Goal: Task Accomplishment & Management: Complete application form

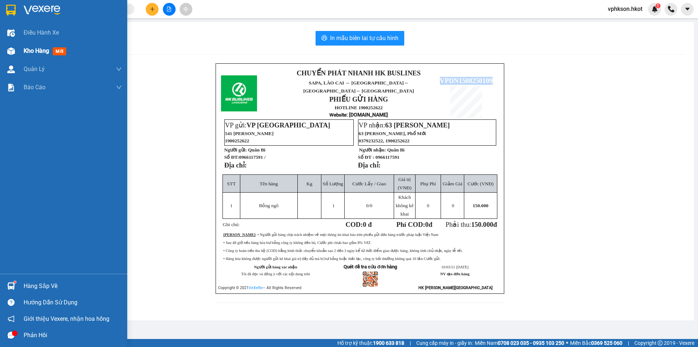
click at [35, 49] on span "Kho hàng" at bounding box center [36, 50] width 25 height 7
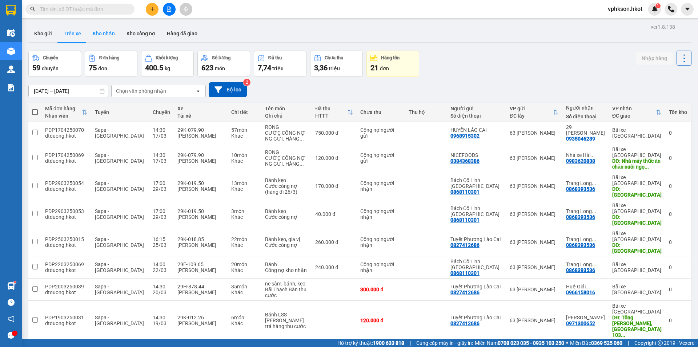
click at [103, 31] on button "Kho nhận" at bounding box center [104, 33] width 34 height 17
type input "[DATE] – [DATE]"
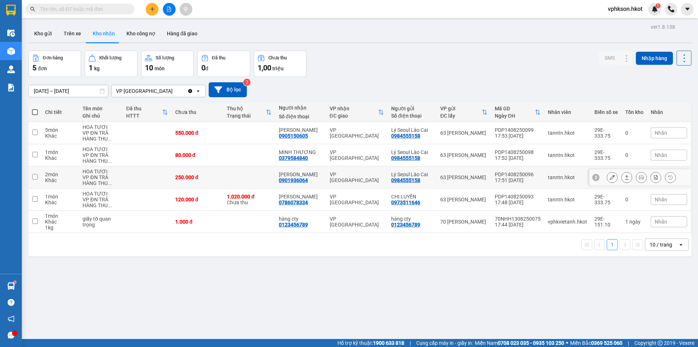
click at [495, 177] on div "17:51 [DATE]" at bounding box center [518, 180] width 46 height 6
checkbox input "true"
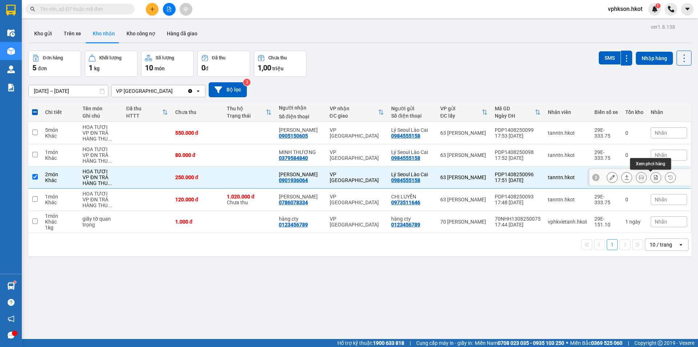
click at [653, 176] on icon at bounding box center [655, 177] width 5 height 5
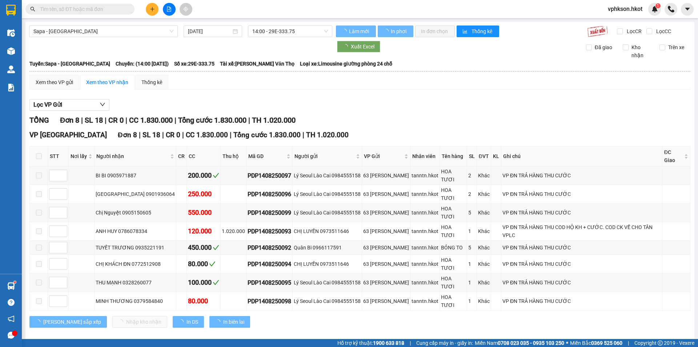
type input "[DATE]"
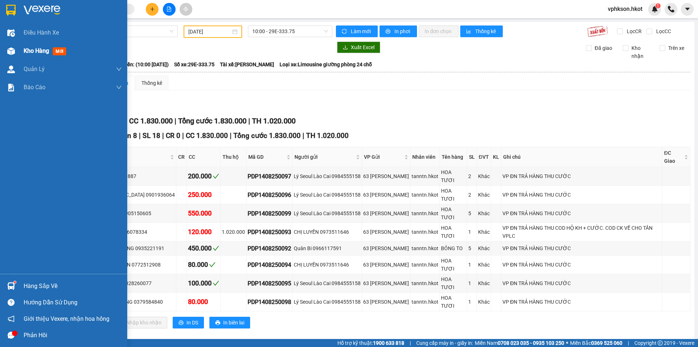
click at [38, 54] on span "Kho hàng" at bounding box center [36, 50] width 25 height 7
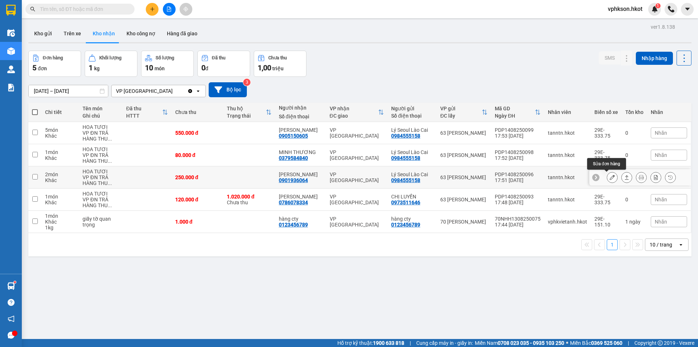
click at [610, 175] on icon at bounding box center [612, 177] width 5 height 5
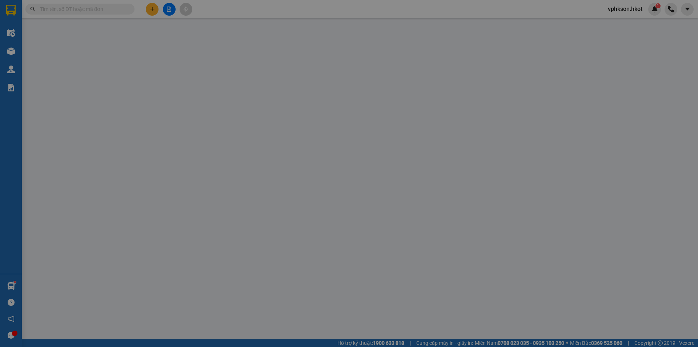
type input "0984555158"
type input "Lý Seoul Lào Cai"
type input "0901936064"
type input "[PERSON_NAME]"
type input "250.000"
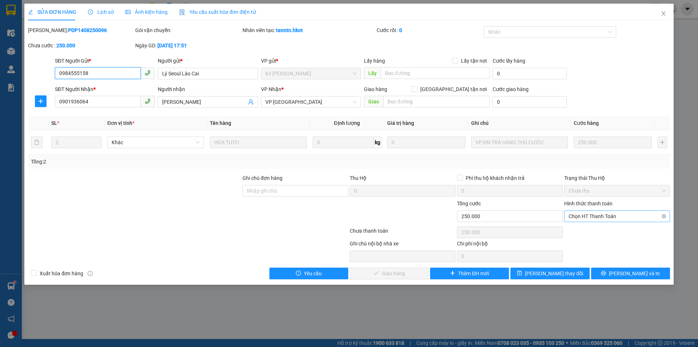
click at [597, 213] on span "Chọn HT Thanh Toán" at bounding box center [617, 216] width 97 height 11
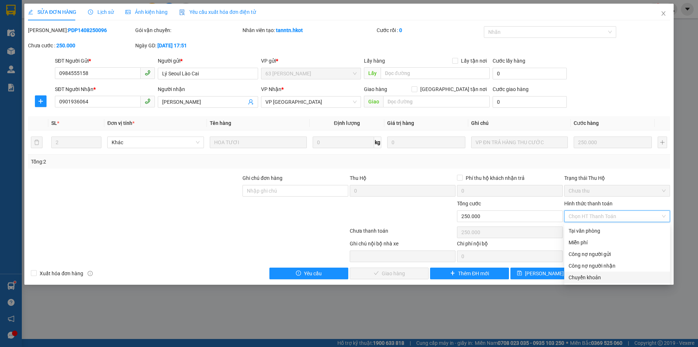
click at [588, 278] on div "Chuyển khoản" at bounding box center [617, 277] width 97 height 8
type input "0"
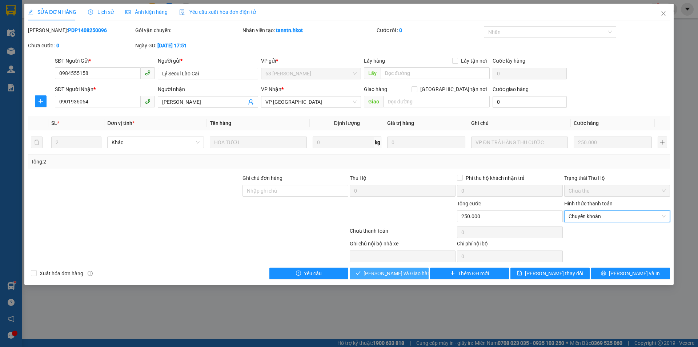
click at [404, 273] on span "[PERSON_NAME] và Giao hàng" at bounding box center [399, 273] width 70 height 8
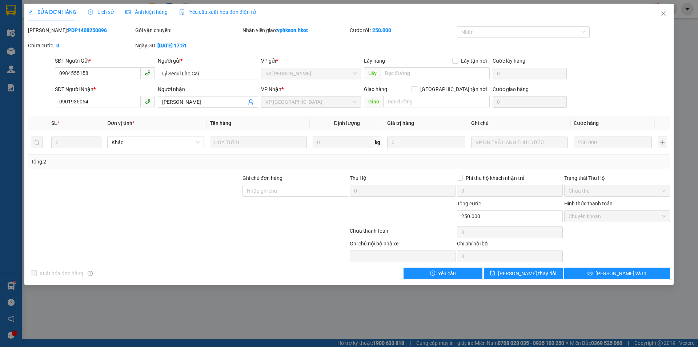
drag, startPoint x: 47, startPoint y: 31, endPoint x: 94, endPoint y: 32, distance: 46.9
click at [94, 32] on div "[PERSON_NAME]: PDP1408250096" at bounding box center [81, 30] width 106 height 8
copy b "PDP1408250096"
click at [623, 271] on span "[PERSON_NAME] và In" at bounding box center [621, 273] width 51 height 8
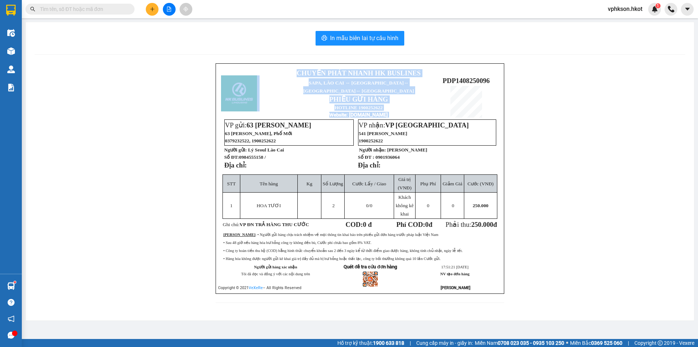
drag, startPoint x: 443, startPoint y: 75, endPoint x: 504, endPoint y: 78, distance: 60.4
click at [504, 78] on div "CHUYỂN PHÁT NHANH HK BUSLINES SAPA, [GEOGRAPHIC_DATA] ↔ [GEOGRAPHIC_DATA] ↔ [GE…" at bounding box center [360, 178] width 289 height 230
copy table "CHUYỂN PHÁT NHANH HK BUSLINES SAPA, [GEOGRAPHIC_DATA] ↔ [GEOGRAPHIC_DATA] ↔ [GE…"
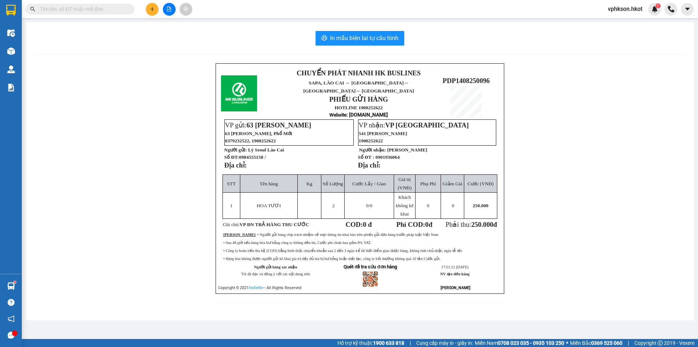
click at [72, 11] on input "text" at bounding box center [83, 9] width 86 height 8
paste input "70NHH0608250042"
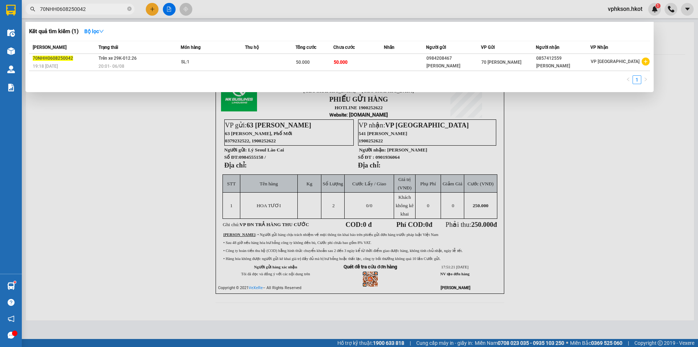
type input "70NHH0608250042"
click at [479, 148] on div at bounding box center [349, 173] width 698 height 347
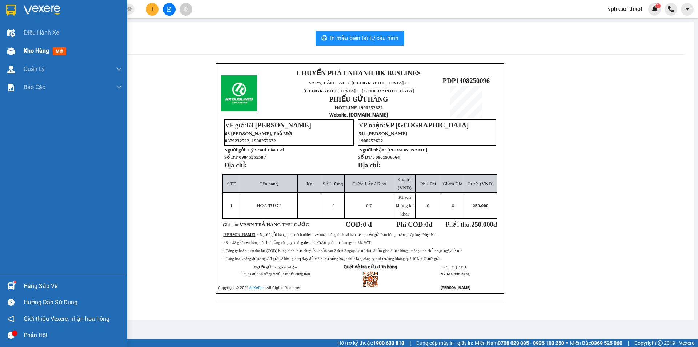
click at [53, 50] on div "Kho hàng mới" at bounding box center [46, 50] width 45 height 9
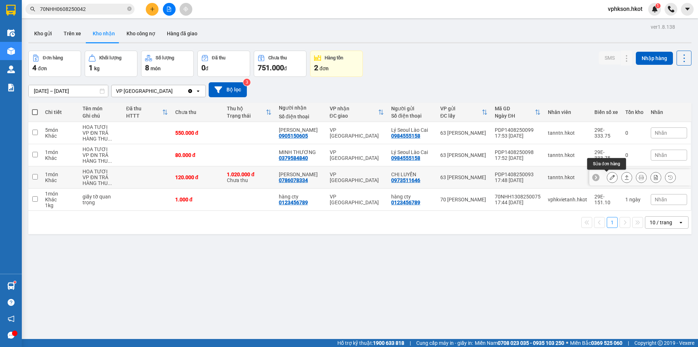
click at [610, 178] on icon at bounding box center [612, 177] width 5 height 5
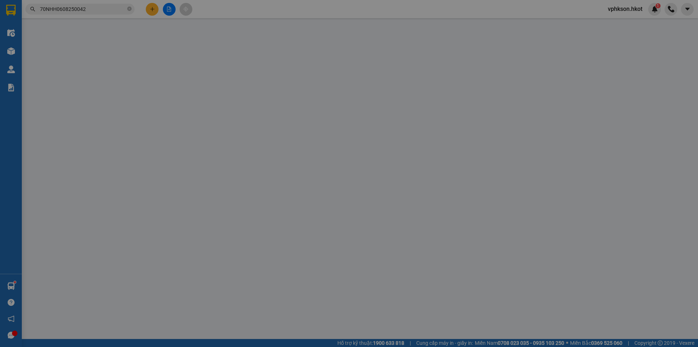
type input "0973511646"
type input "CHỊ LUYẾN"
type input "0786078334"
type input "[PERSON_NAME]"
type input "120.000"
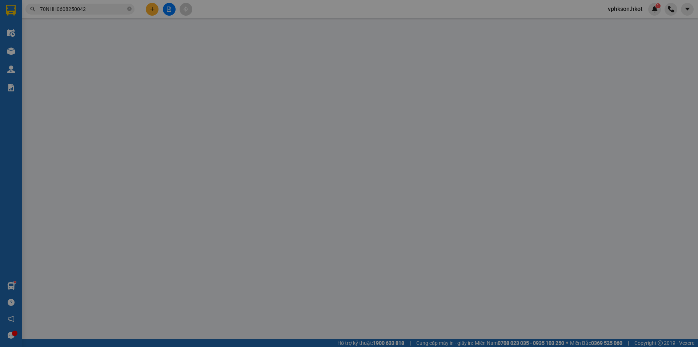
type input "120.000"
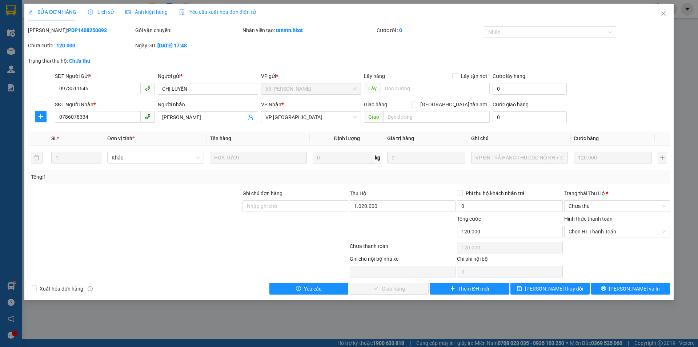
click at [70, 32] on b "PDP1408250093" at bounding box center [87, 30] width 39 height 6
copy b "PDP1408250093"
click at [636, 286] on span "[PERSON_NAME] và In" at bounding box center [634, 288] width 51 height 8
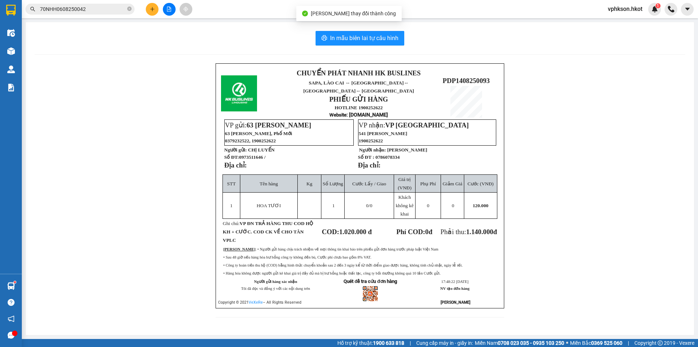
click at [604, 183] on div "CHUYỂN PHÁT NHANH HK BUSLINES SAPA, [GEOGRAPHIC_DATA] ↔ [GEOGRAPHIC_DATA] ↔ [GE…" at bounding box center [360, 194] width 651 height 263
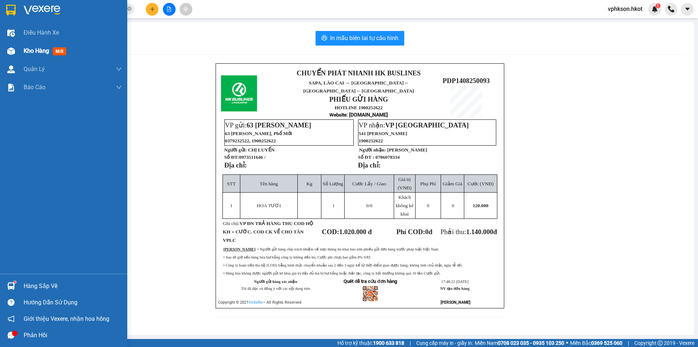
click at [56, 51] on span "mới" at bounding box center [59, 51] width 13 height 8
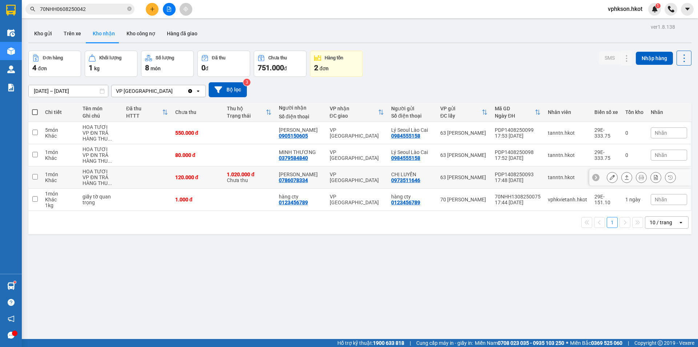
click at [624, 178] on icon at bounding box center [626, 177] width 5 height 5
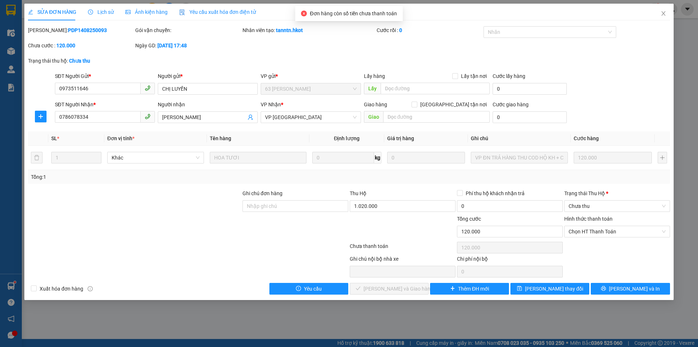
type input "0973511646"
type input "CHỊ LUYẾN"
type input "0786078334"
type input "[PERSON_NAME]"
type input "120.000"
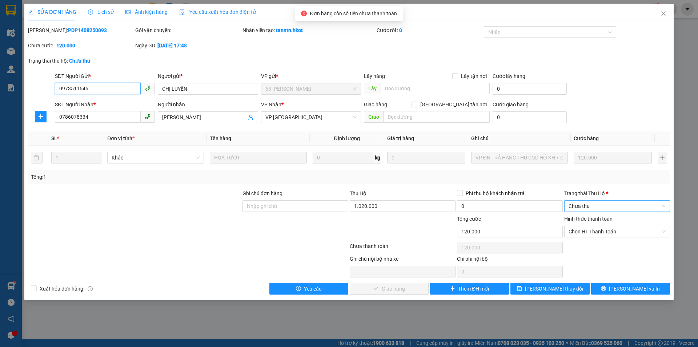
click at [610, 208] on span "Chưa thu" at bounding box center [617, 205] width 97 height 11
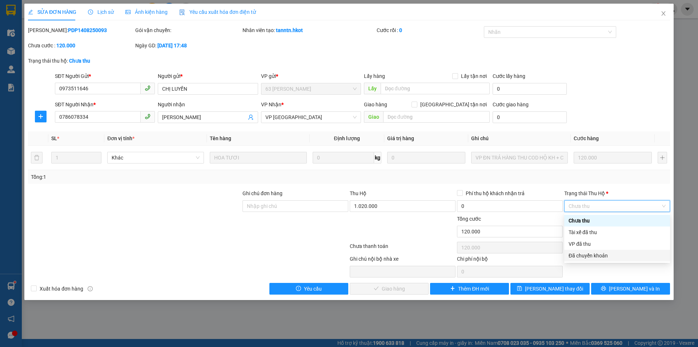
click at [589, 257] on div "Đã chuyển khoản" at bounding box center [617, 255] width 97 height 8
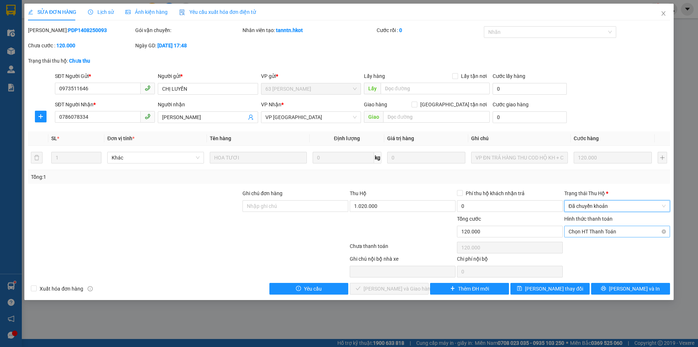
click at [622, 230] on span "Chọn HT Thanh Toán" at bounding box center [617, 231] width 97 height 11
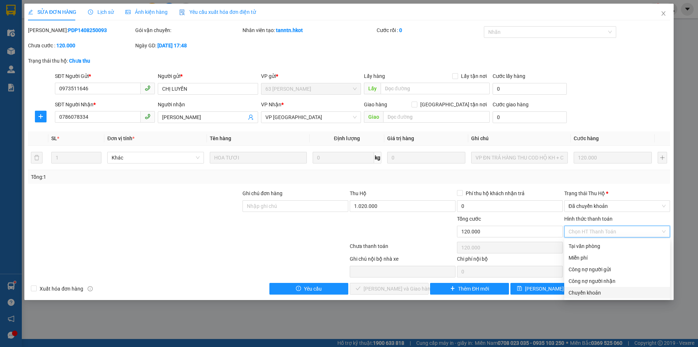
click at [592, 289] on div "Chuyển khoản" at bounding box center [617, 292] width 97 height 8
type input "0"
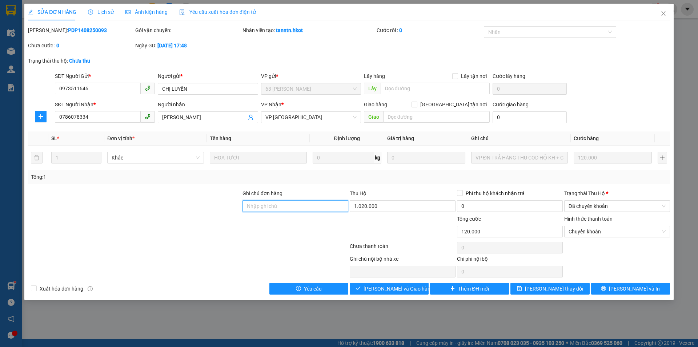
drag, startPoint x: 291, startPoint y: 208, endPoint x: 298, endPoint y: 205, distance: 7.5
click at [291, 208] on input "Ghi chú đơn hàng" at bounding box center [296, 206] width 106 height 12
type input "đã chuyển khoản TT"
click at [231, 245] on div at bounding box center [188, 247] width 322 height 15
click at [404, 289] on span "[PERSON_NAME] và Giao hàng" at bounding box center [399, 288] width 70 height 8
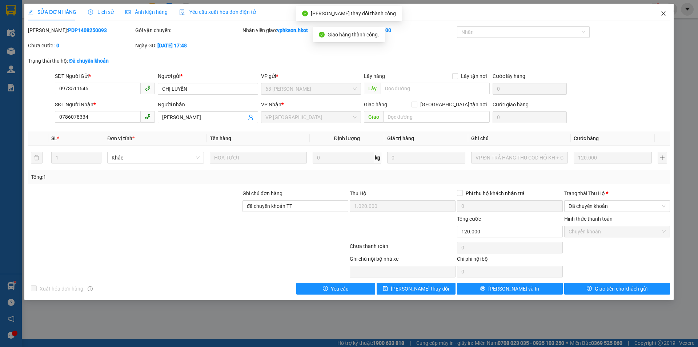
click at [662, 17] on span "Close" at bounding box center [663, 14] width 20 height 20
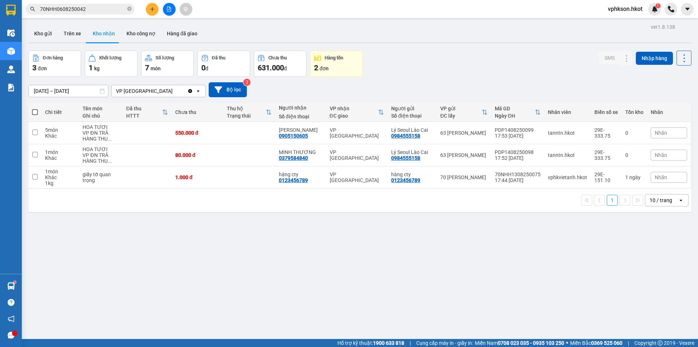
click at [329, 266] on div "ver 1.8.138 Kho gửi Trên xe Kho nhận Kho công nợ Hàng đã giao Đơn hàng 3 đơn Kh…" at bounding box center [359, 195] width 669 height 347
click at [560, 133] on div "tanntn.hkot" at bounding box center [567, 133] width 39 height 6
checkbox input "true"
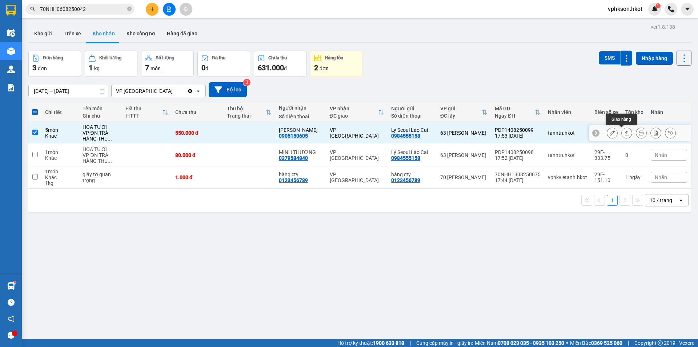
click at [624, 135] on icon at bounding box center [626, 132] width 5 height 5
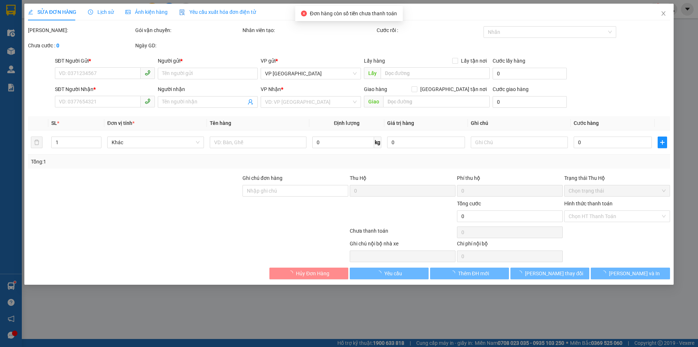
type input "0984555158"
type input "Lý Seoul Lào Cai"
type input "0905150605"
type input "[PERSON_NAME]"
type input "550.000"
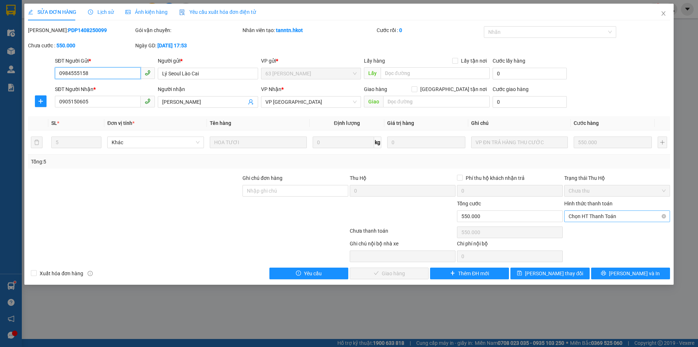
click at [598, 213] on span "Chọn HT Thanh Toán" at bounding box center [617, 216] width 97 height 11
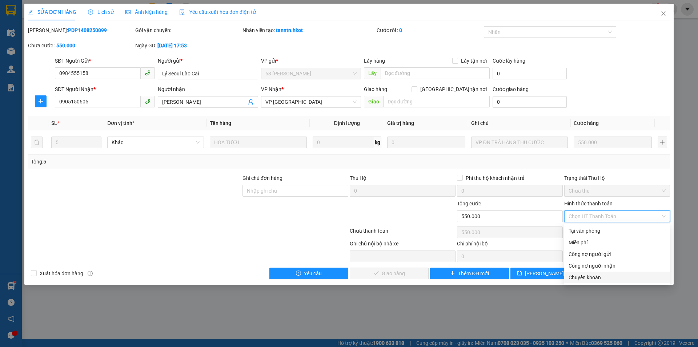
click at [593, 277] on div "Chuyển khoản" at bounding box center [617, 277] width 97 height 8
type input "0"
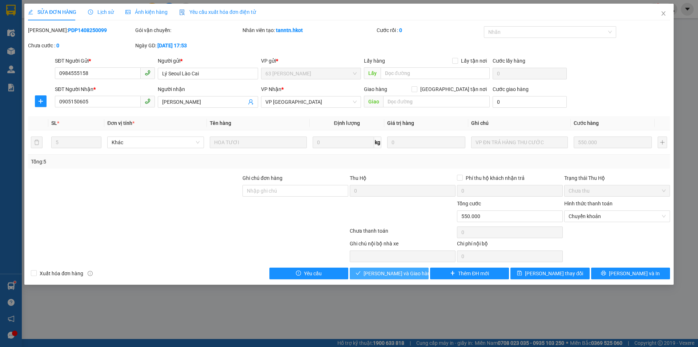
click at [395, 272] on span "[PERSON_NAME] và Giao hàng" at bounding box center [399, 273] width 70 height 8
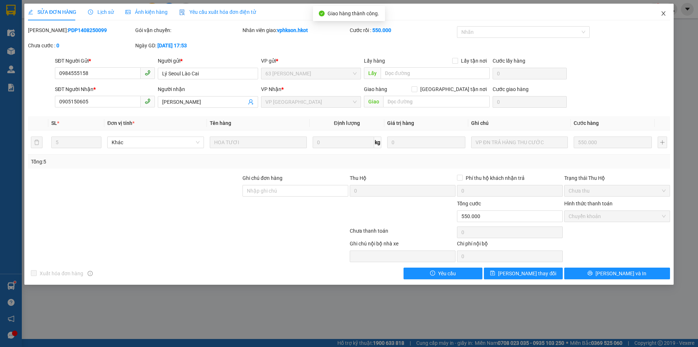
click at [664, 12] on icon "close" at bounding box center [664, 14] width 6 height 6
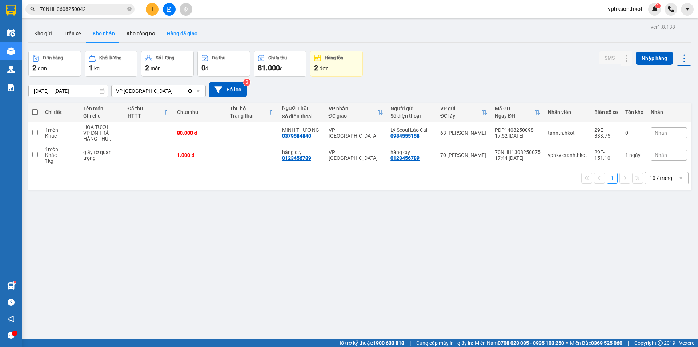
click at [174, 36] on button "Hàng đã giao" at bounding box center [182, 33] width 42 height 17
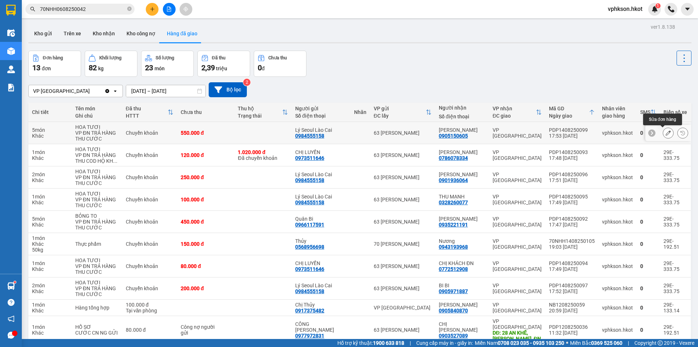
click at [666, 132] on icon at bounding box center [668, 132] width 5 height 5
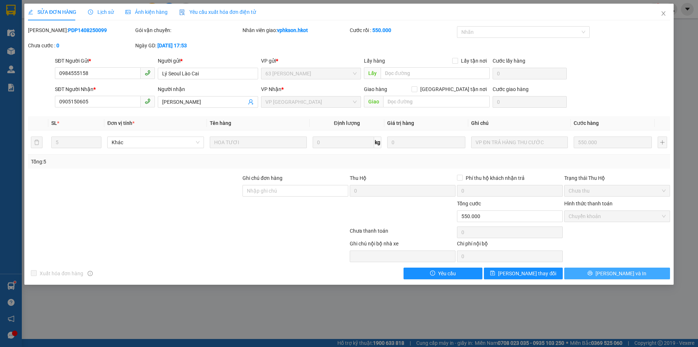
click at [613, 270] on span "[PERSON_NAME] và In" at bounding box center [621, 273] width 51 height 8
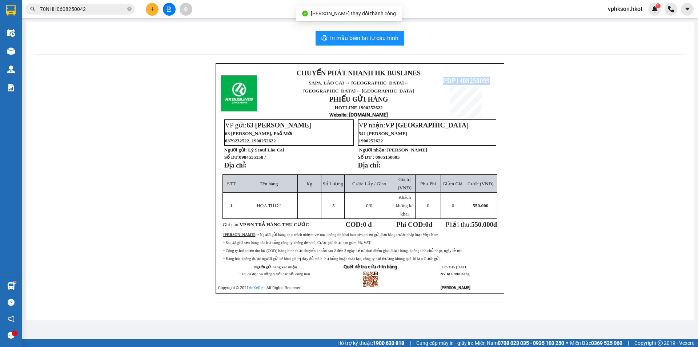
drag, startPoint x: 443, startPoint y: 75, endPoint x: 493, endPoint y: 75, distance: 50.2
click at [493, 77] on p "PDP1408250099" at bounding box center [466, 81] width 65 height 8
copy span "PDP1408250099"
